Goal: Task Accomplishment & Management: Complete application form

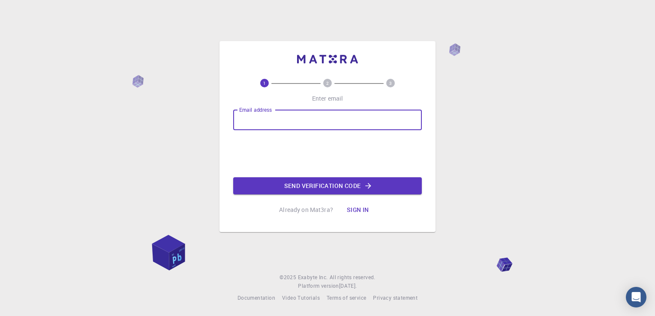
click at [349, 119] on input "Email address" at bounding box center [327, 120] width 189 height 21
type input "[EMAIL_ADDRESS][DOMAIN_NAME]"
click at [281, 183] on button "Send verification code" at bounding box center [327, 186] width 189 height 17
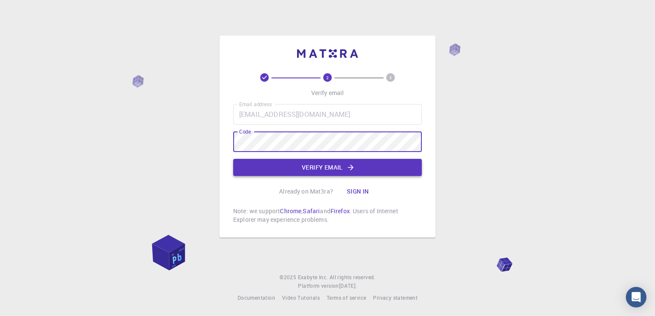
click at [291, 175] on button "Verify email" at bounding box center [327, 167] width 189 height 17
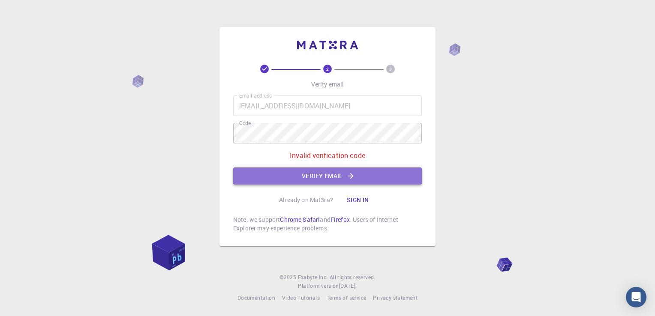
click at [291, 175] on button "Verify email" at bounding box center [327, 176] width 189 height 17
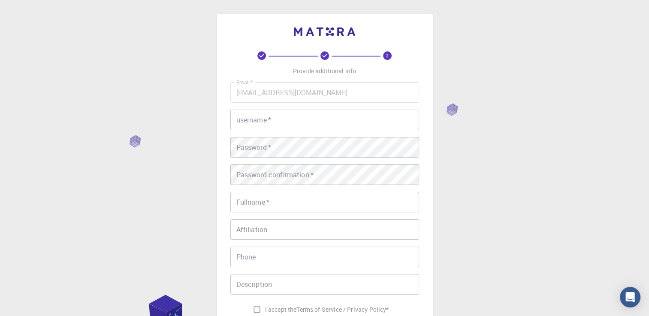
scroll to position [43, 0]
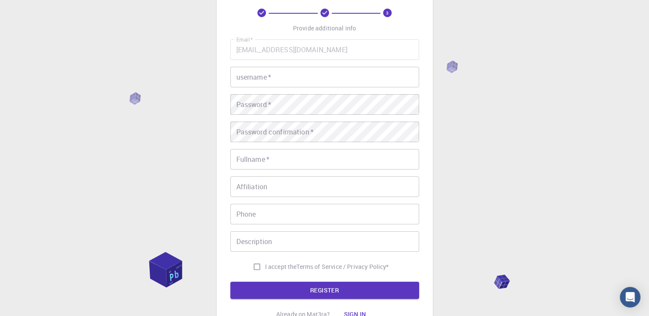
click at [284, 80] on input "username   *" at bounding box center [324, 77] width 189 height 21
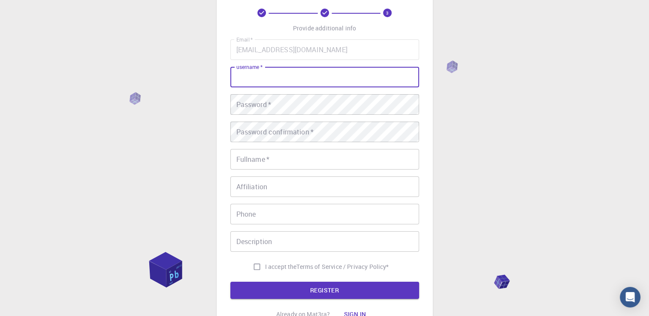
type input "faycal"
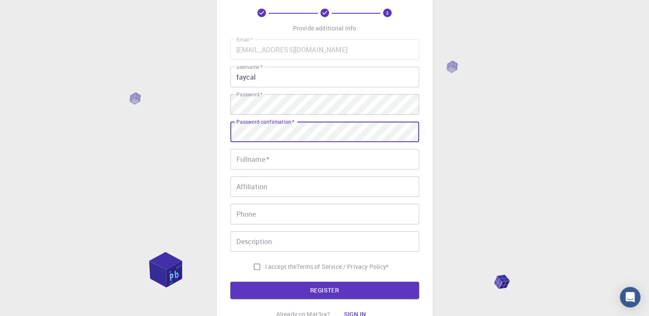
click at [252, 170] on div "Email   * [EMAIL_ADDRESS][DOMAIN_NAME] Email   * username   * faycal username  …" at bounding box center [324, 157] width 189 height 236
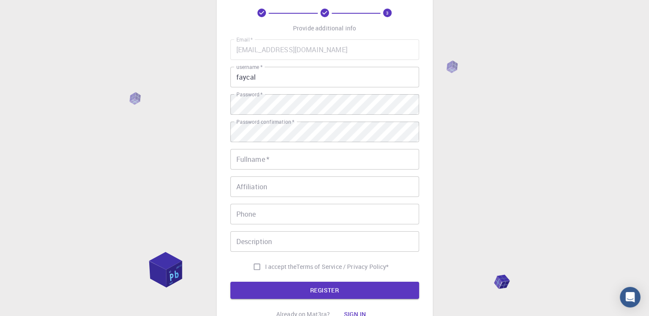
click at [256, 163] on input "Fullname   *" at bounding box center [324, 159] width 189 height 21
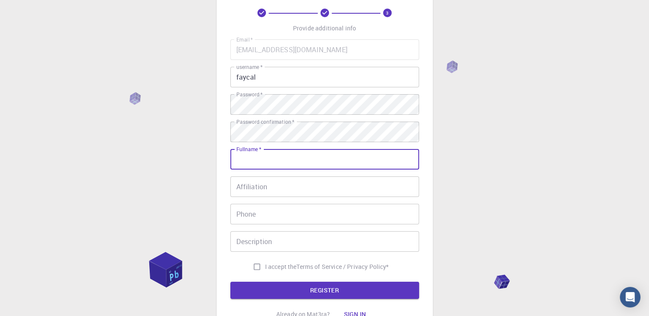
type input "faycal gaddouch"
type input "[PHONE_NUMBER]"
click at [259, 271] on input "I accept the Terms of Service / Privacy Policy *" at bounding box center [257, 267] width 16 height 16
checkbox input "true"
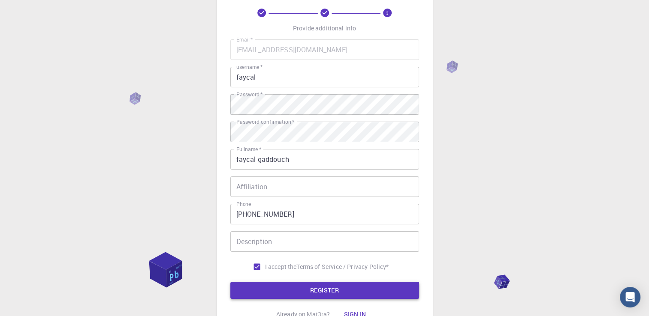
click at [301, 298] on button "REGISTER" at bounding box center [324, 290] width 189 height 17
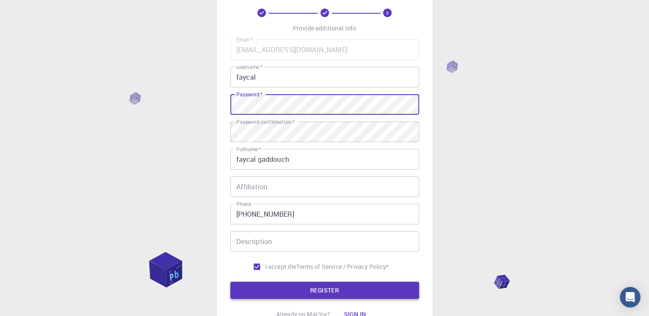
click at [291, 288] on button "REGISTER" at bounding box center [324, 290] width 189 height 17
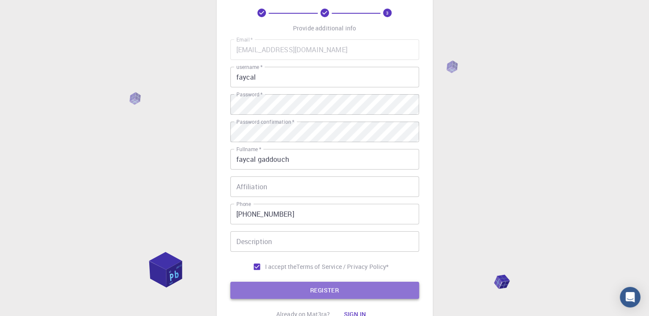
click at [325, 294] on button "REGISTER" at bounding box center [324, 290] width 189 height 17
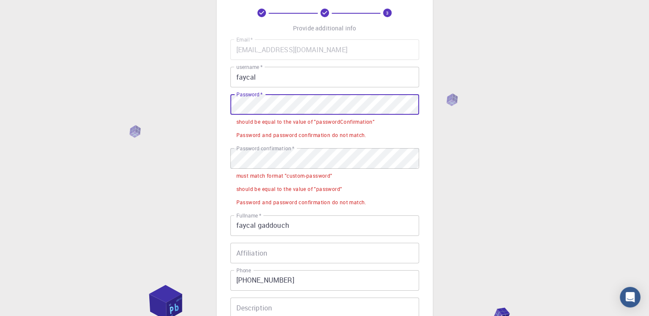
click at [152, 103] on div "3 Provide additional info Email   * [EMAIL_ADDRESS][DOMAIN_NAME] Email   * user…" at bounding box center [324, 208] width 649 height 503
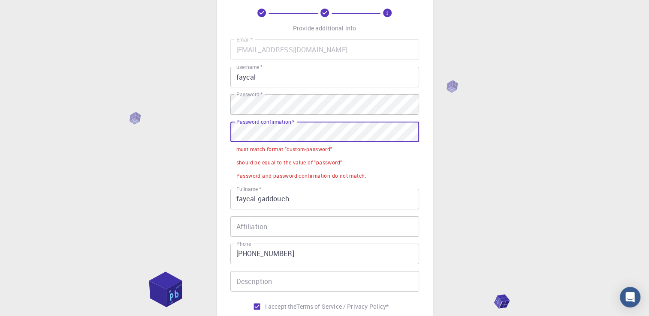
click at [179, 133] on div "3 Provide additional info Email   * [EMAIL_ADDRESS][DOMAIN_NAME] Email   * user…" at bounding box center [324, 195] width 649 height 476
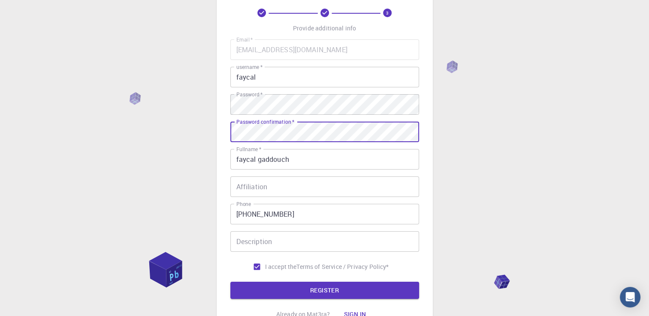
click at [230, 282] on button "REGISTER" at bounding box center [324, 290] width 189 height 17
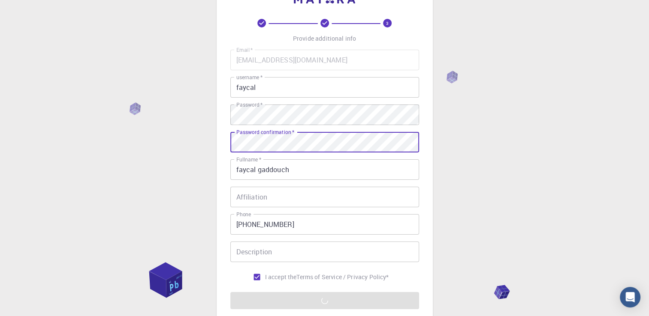
scroll to position [120, 0]
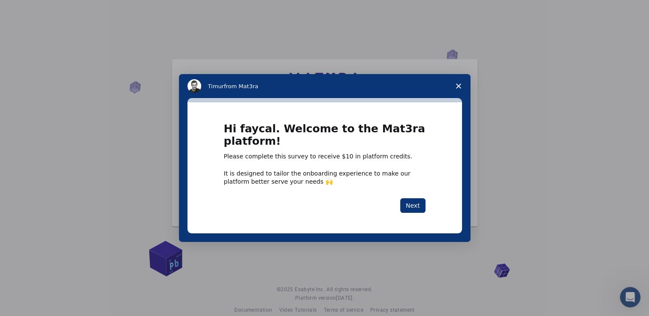
click at [344, 232] on div "Hi faycal. Welcome to the Mat3ra platform! Please complete this survey to recei…" at bounding box center [324, 167] width 274 height 131
click at [456, 83] on span "Close survey" at bounding box center [458, 86] width 24 height 24
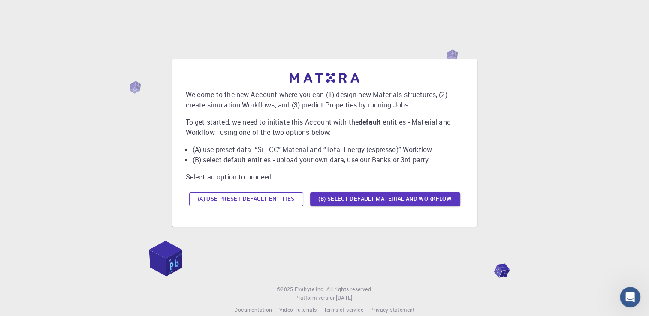
click at [266, 201] on button "(A) Use preset default entities" at bounding box center [246, 200] width 114 height 14
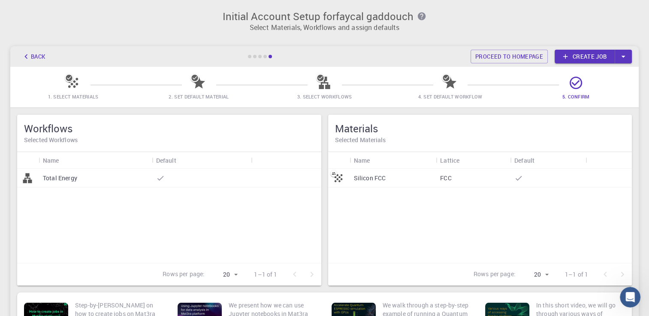
drag, startPoint x: 192, startPoint y: 55, endPoint x: 160, endPoint y: 66, distance: 34.2
click at [192, 55] on div "Back Proceed to homepage Create job" at bounding box center [324, 56] width 628 height 21
click at [40, 56] on button "Back" at bounding box center [33, 57] width 33 height 14
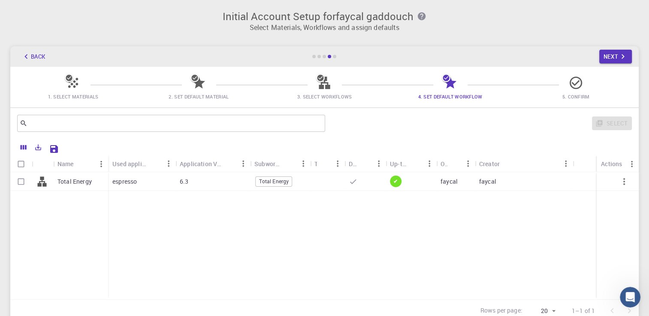
click at [41, 56] on button "Back" at bounding box center [33, 57] width 33 height 14
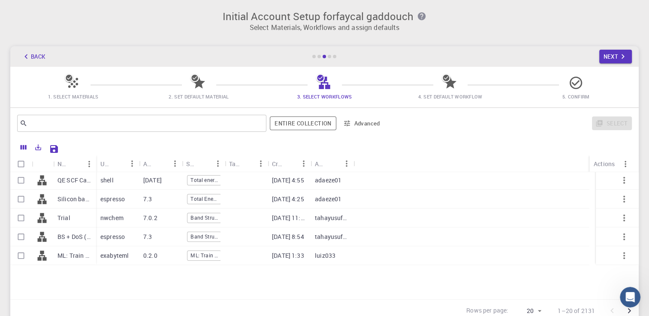
scroll to position [250, 0]
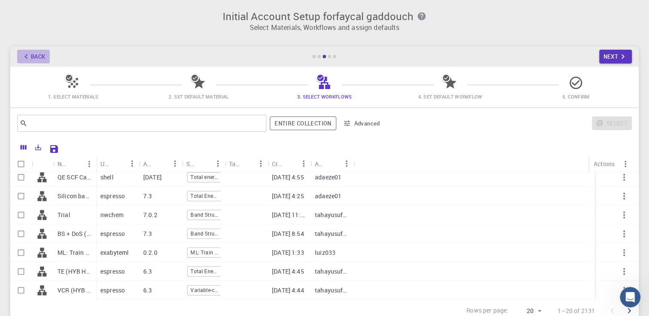
click at [29, 52] on icon "button" at bounding box center [25, 56] width 9 height 9
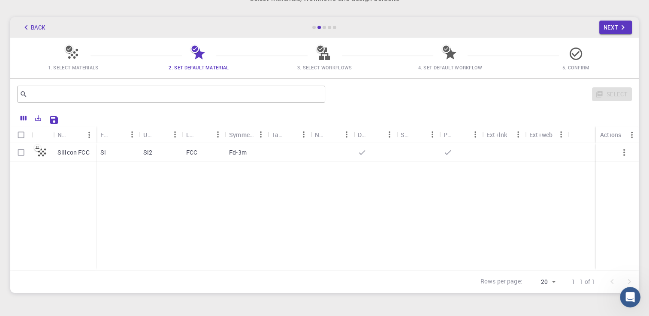
scroll to position [0, 0]
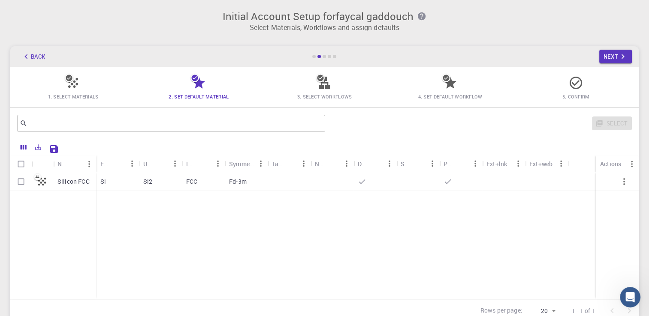
click at [37, 54] on button "Back" at bounding box center [33, 57] width 33 height 14
